Goal: Task Accomplishment & Management: Use online tool/utility

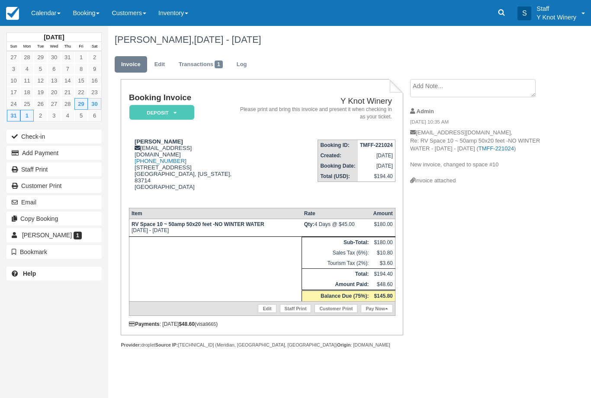
click at [72, 132] on button "Check-in" at bounding box center [53, 137] width 95 height 14
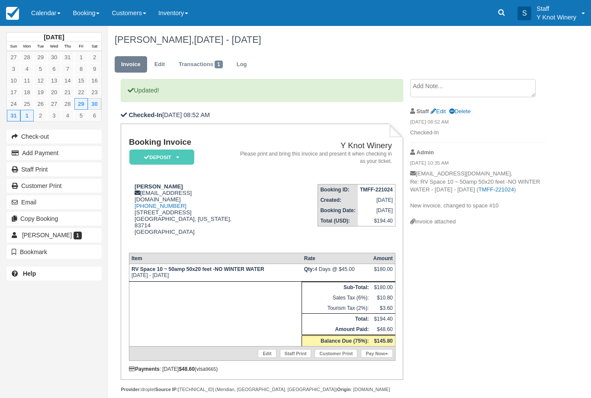
click at [48, 12] on link "Calendar" at bounding box center [46, 13] width 42 height 26
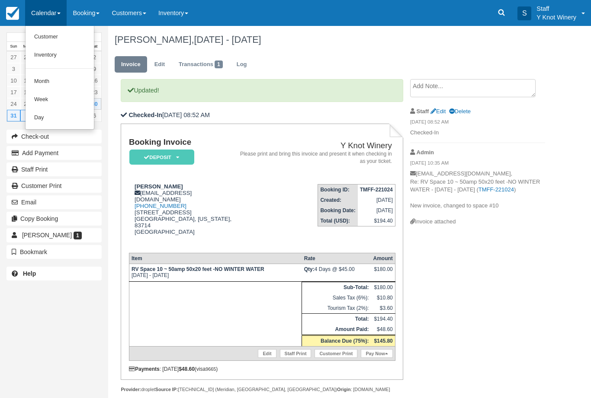
click at [53, 36] on link "Customer" at bounding box center [60, 37] width 68 height 18
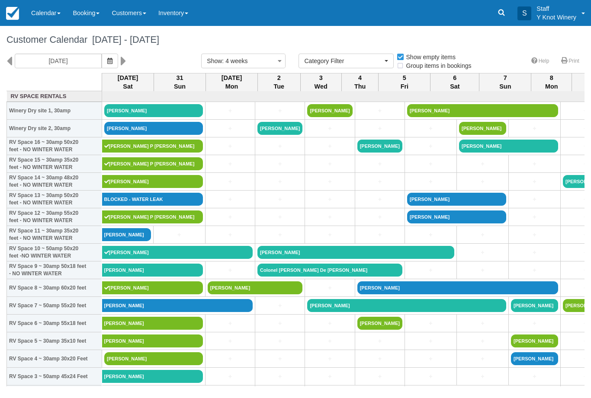
select select
click at [107, 58] on icon "button" at bounding box center [109, 61] width 5 height 6
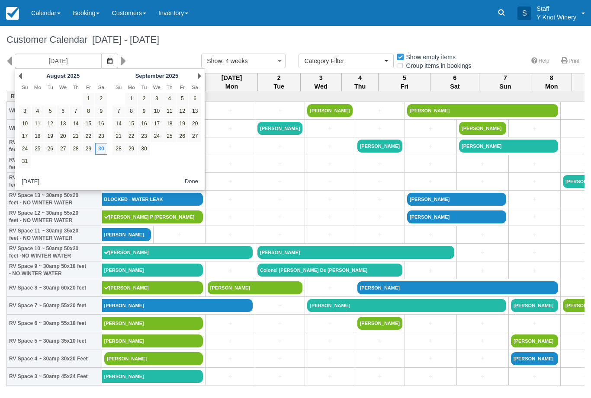
click at [91, 148] on link "29" at bounding box center [89, 149] width 12 height 12
type input "08/29/25"
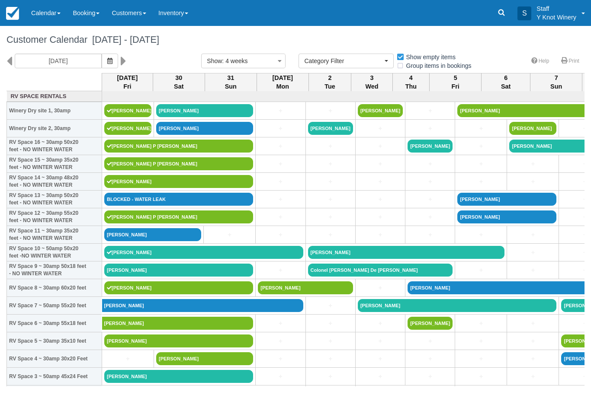
click at [119, 277] on link "[PERSON_NAME]" at bounding box center [178, 270] width 149 height 13
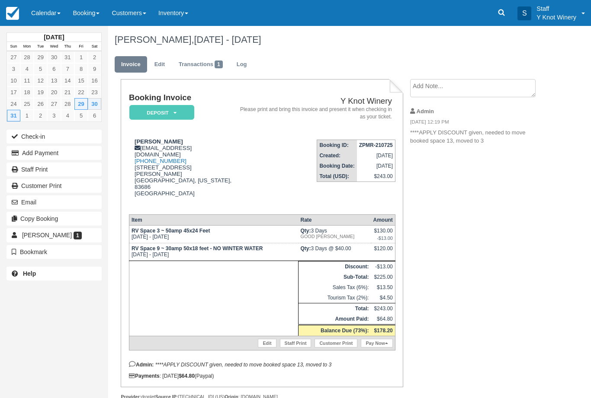
click at [54, 14] on link "Calendar" at bounding box center [46, 13] width 42 height 26
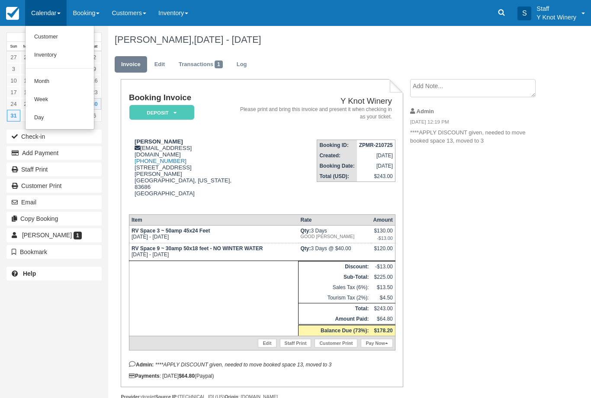
click at [58, 37] on link "Customer" at bounding box center [60, 37] width 68 height 18
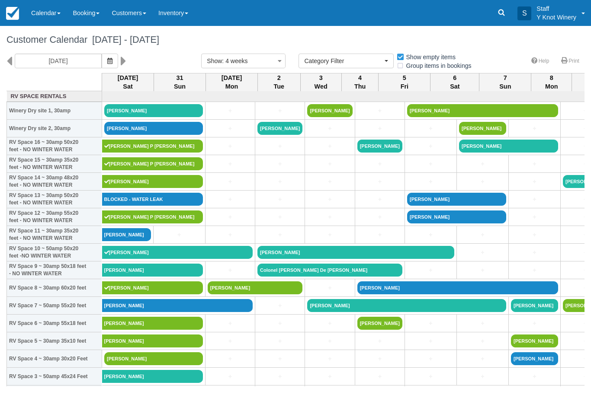
select select
click at [137, 383] on link "[PERSON_NAME]" at bounding box center [152, 376] width 101 height 13
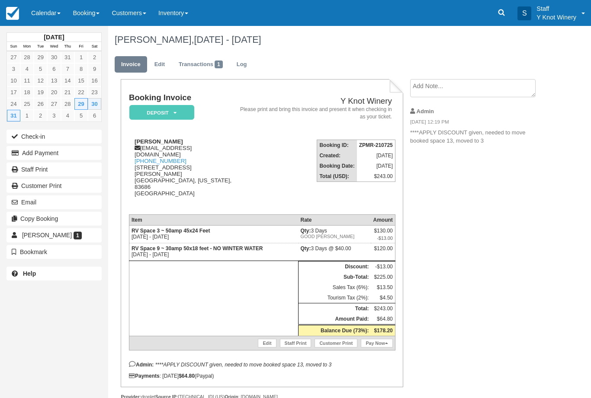
click at [50, 8] on link "Calendar" at bounding box center [46, 13] width 42 height 26
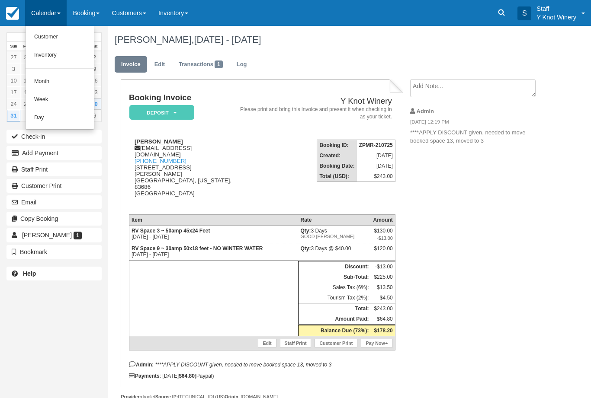
click at [64, 32] on link "Customer" at bounding box center [60, 37] width 68 height 18
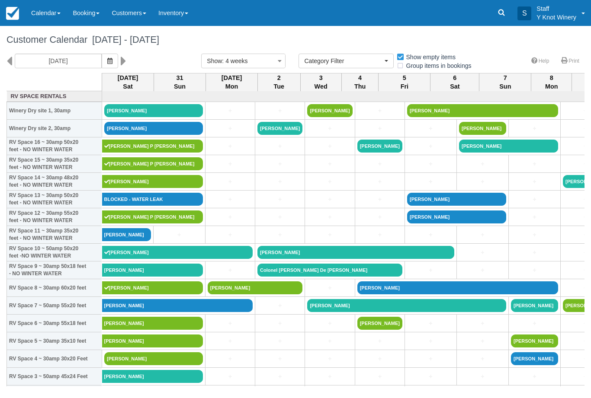
select select
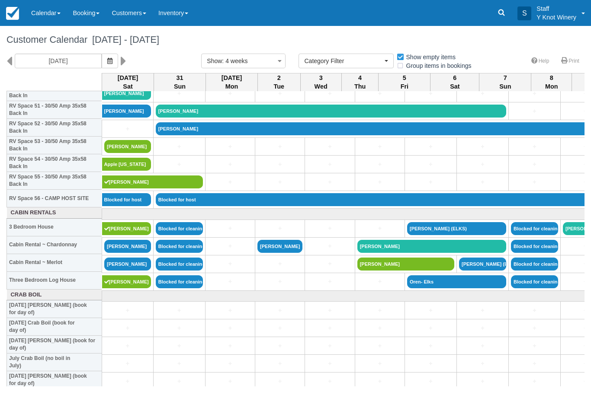
scroll to position [924, 0]
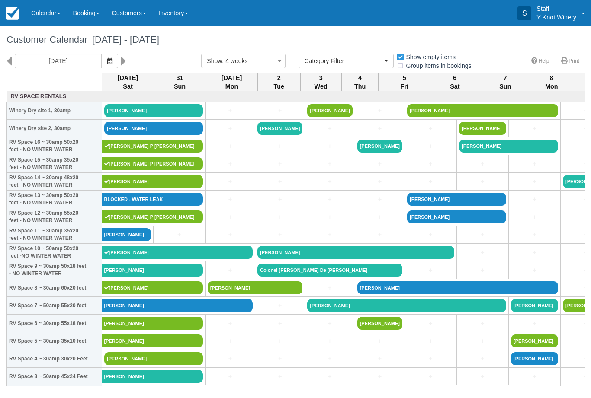
select select
click at [55, 6] on link "Calendar" at bounding box center [46, 13] width 42 height 26
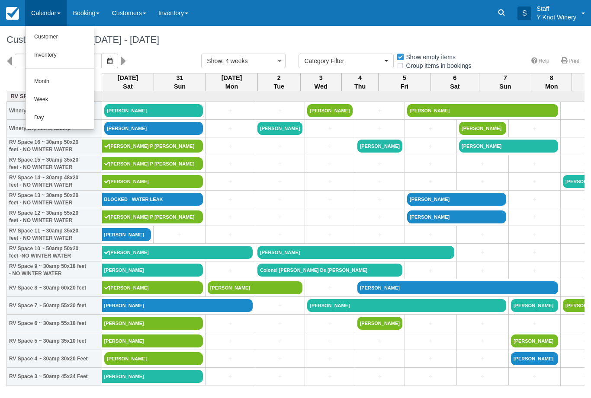
click at [61, 37] on link "Customer" at bounding box center [60, 37] width 68 height 18
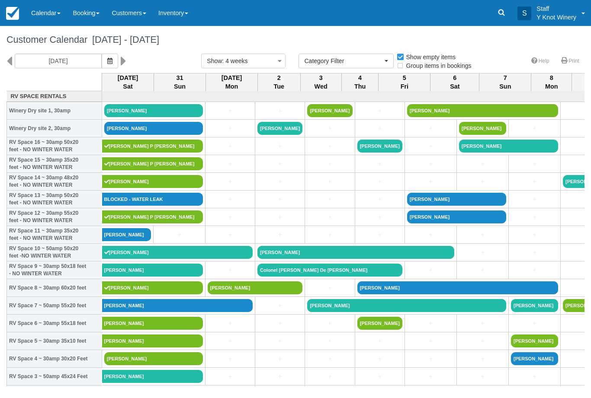
select select
